Goal: Information Seeking & Learning: Learn about a topic

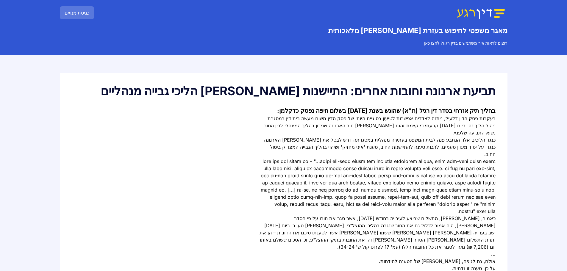
click at [217, 178] on div "בהליך תיק אזרחי בסדר דין רגיל (ת"א) שהוגש בשנת 2019 בשלום חיפה נפסק כדקלמן: בעק…" at bounding box center [284, 203] width 424 height 192
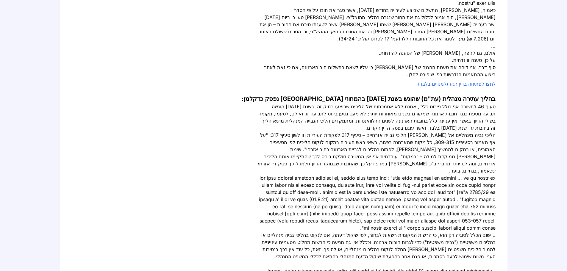
scroll to position [238, 0]
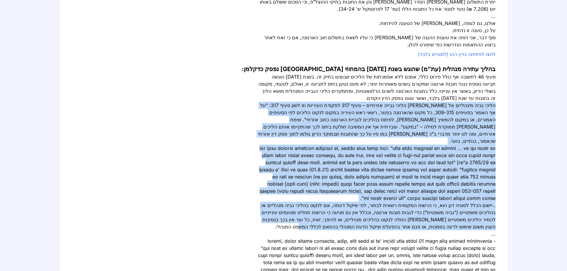
drag, startPoint x: 495, startPoint y: 77, endPoint x: 360, endPoint y: 190, distance: 176.7
click at [360, 190] on div "סעיף 46 לתשובה אף כולל פירוט כללי, אמנם ללא אסמכתות של הליכים שבוצעו בתיק זה. ב…" at bounding box center [377, 205] width 238 height 264
copy div "הליכי גביה מינהליים אל מול הליכי גבייה אזרחיים – סעיף 317 לפקודת העיריות וזו לש…"
click at [400, 147] on div at bounding box center [377, 173] width 238 height 57
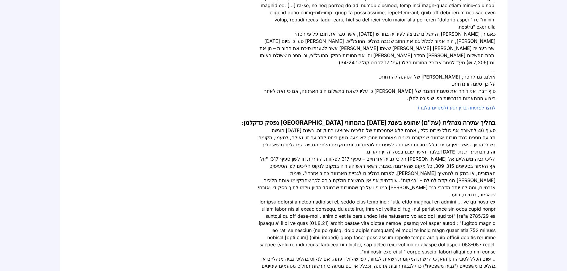
scroll to position [179, 0]
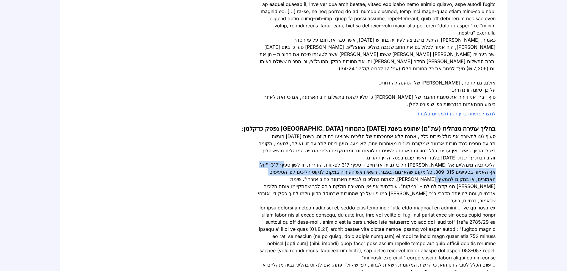
drag, startPoint x: 312, startPoint y: 137, endPoint x: 257, endPoint y: 146, distance: 56.1
click at [257, 146] on div "בהליך עתירה מנהלית (עת"מ) שהוגש בשנת 2022 בהמחוזי ירושלים נפסק כדקלמן: סעיף 46 …" at bounding box center [284, 266] width 424 height 285
copy div "על אף האמור בסעיפים 309-315, כל מקום שהארנונה בפגור, רשאי ראש העיריה במקום לנקו…"
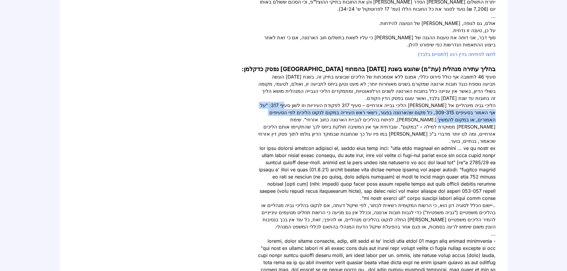
scroll to position [268, 0]
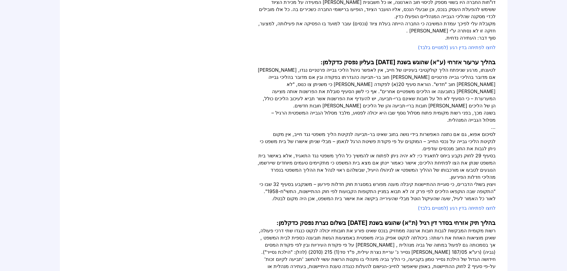
scroll to position [208, 0]
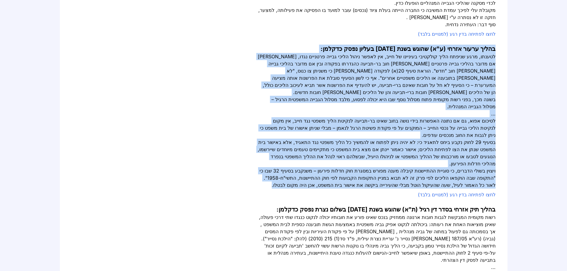
drag, startPoint x: 497, startPoint y: 38, endPoint x: 323, endPoint y: 167, distance: 216.4
copy div "בהליך ערעור אזרחי (ע"א) שהוגש בשנת 2021 בעליון נפסק כדקלמן: לטענתו, מרגע שניפתח…"
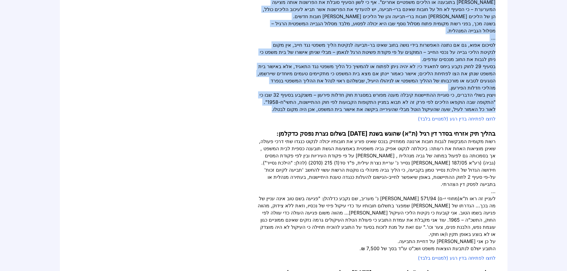
scroll to position [298, 0]
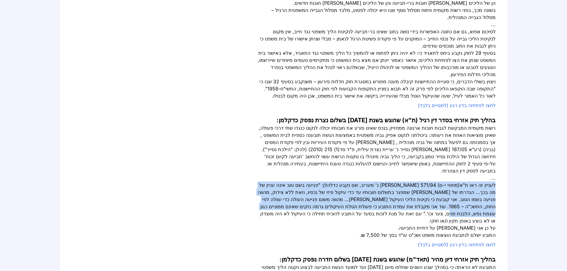
drag, startPoint x: 495, startPoint y: 163, endPoint x: 309, endPoint y: 188, distance: 187.8
click at [309, 188] on div "לעניין זה ראו ת"א(מחוזי י-ם) 571/94 ענבר סהר נ' מעריב, שם נקבע כדלהלן: "פגיעה ב…" at bounding box center [377, 203] width 238 height 43
copy div "לעניין זה ראו ת"א(מחוזי י-ם) 571/94 ענבר סהר נ' מעריב, שם נקבע כדלהלן: "פגיעה ב…"
drag, startPoint x: 298, startPoint y: 170, endPoint x: 328, endPoint y: 187, distance: 33.9
click at [328, 187] on div "לעניין זה ראו ת"א(מחוזי י-ם) 571/94 ענבר סהר נ' מעריב, שם נקבע כדלהלן: "פגיעה ב…" at bounding box center [377, 203] width 238 height 43
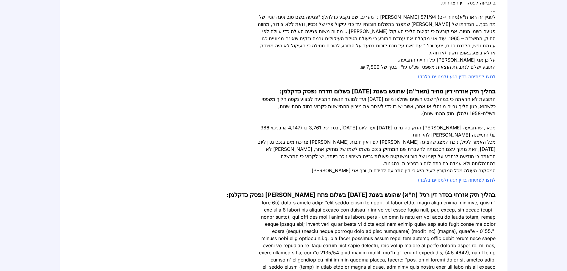
scroll to position [447, 0]
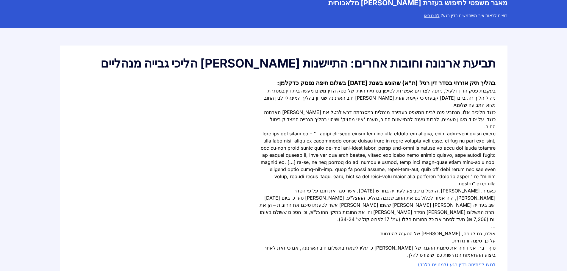
scroll to position [60, 0]
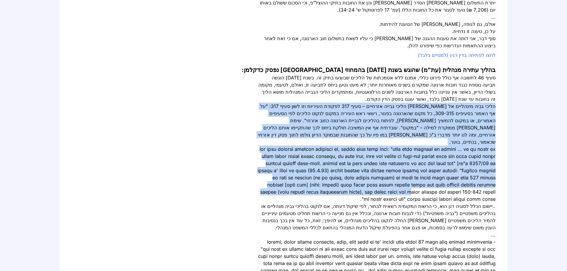
scroll to position [238, 0]
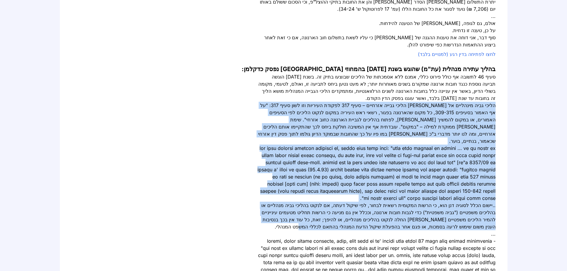
drag, startPoint x: 494, startPoint y: 107, endPoint x: 348, endPoint y: 191, distance: 168.9
click at [348, 191] on div "סעיף 46 לתשובה אף כולל פירוט כללי, אמנם ללא אסמכתות של הליכים שבוצעו בתיק זה. ב…" at bounding box center [377, 205] width 238 height 264
copy div "הליכי גביה מינהליים אל מול הליכי גבייה אזרחיים – סעיף 317 לפקודת העיריות וזו לש…"
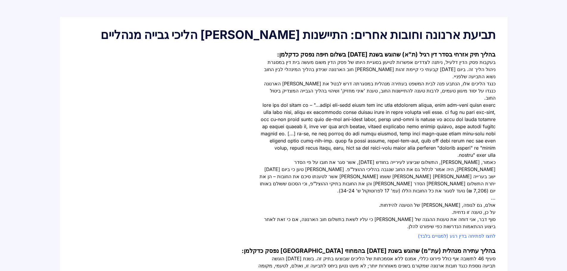
scroll to position [60, 0]
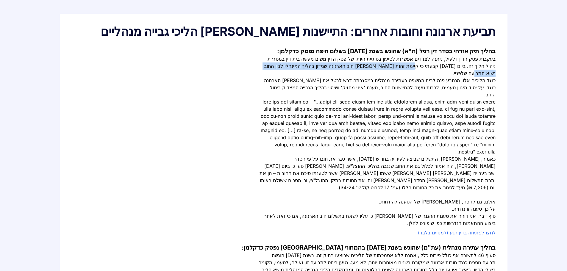
drag, startPoint x: 451, startPoint y: 67, endPoint x: 300, endPoint y: 66, distance: 151.3
click at [300, 66] on div "בעקבות פסק הדין דלעיל, ניתנה לצדדים אפשרות לטיעון בסוגיית היותו של פסק הדין משו…" at bounding box center [377, 65] width 238 height 21
copy div "קיימת זהות [PERSON_NAME] חוב הארנונה שנידון בהליך המינהלי לבין החוב נשוא התביעה…"
